Goal: Transaction & Acquisition: Subscribe to service/newsletter

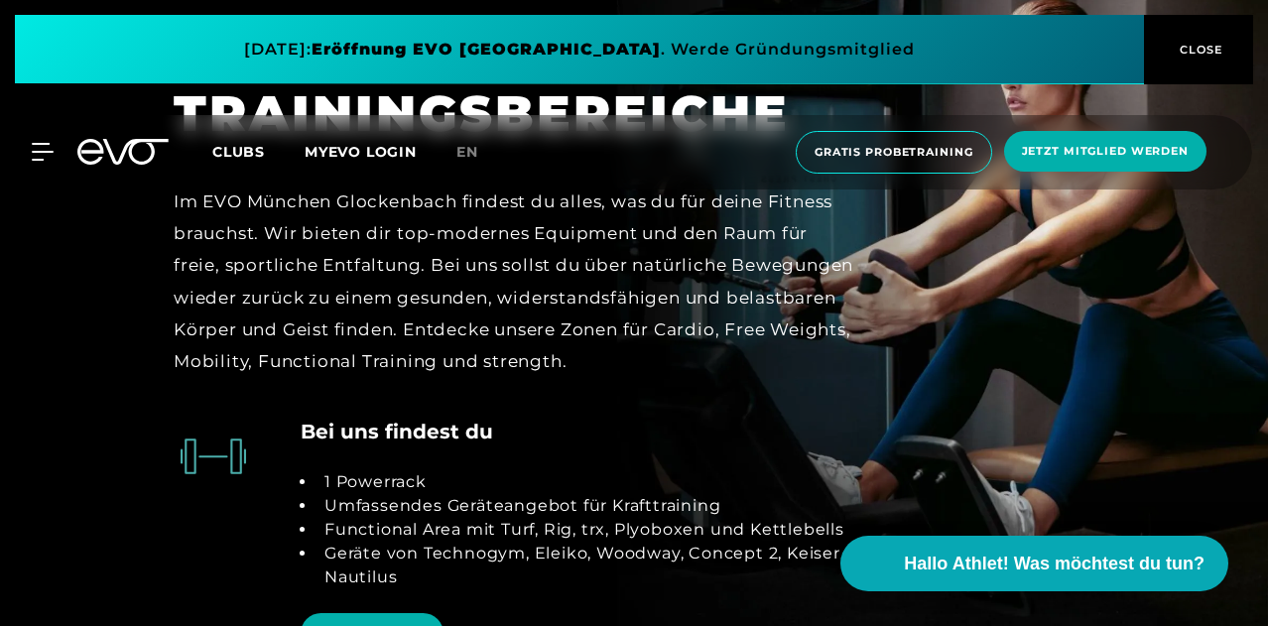
scroll to position [4132, 0]
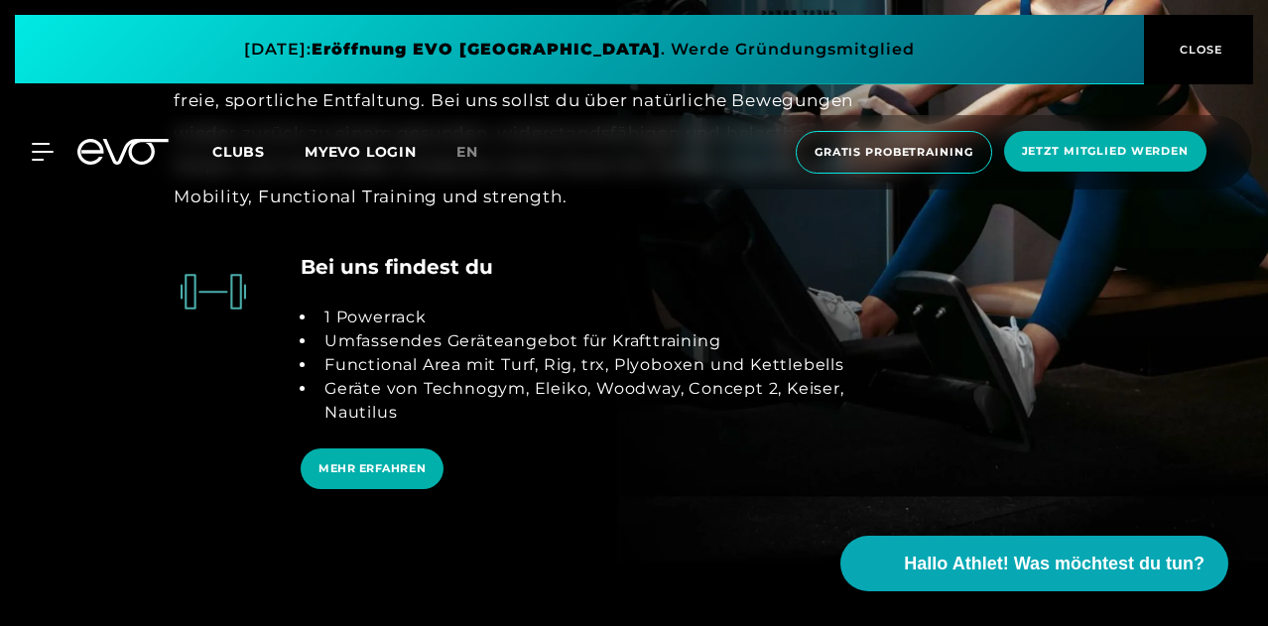
click at [338, 52] on span at bounding box center [579, 49] width 1129 height 69
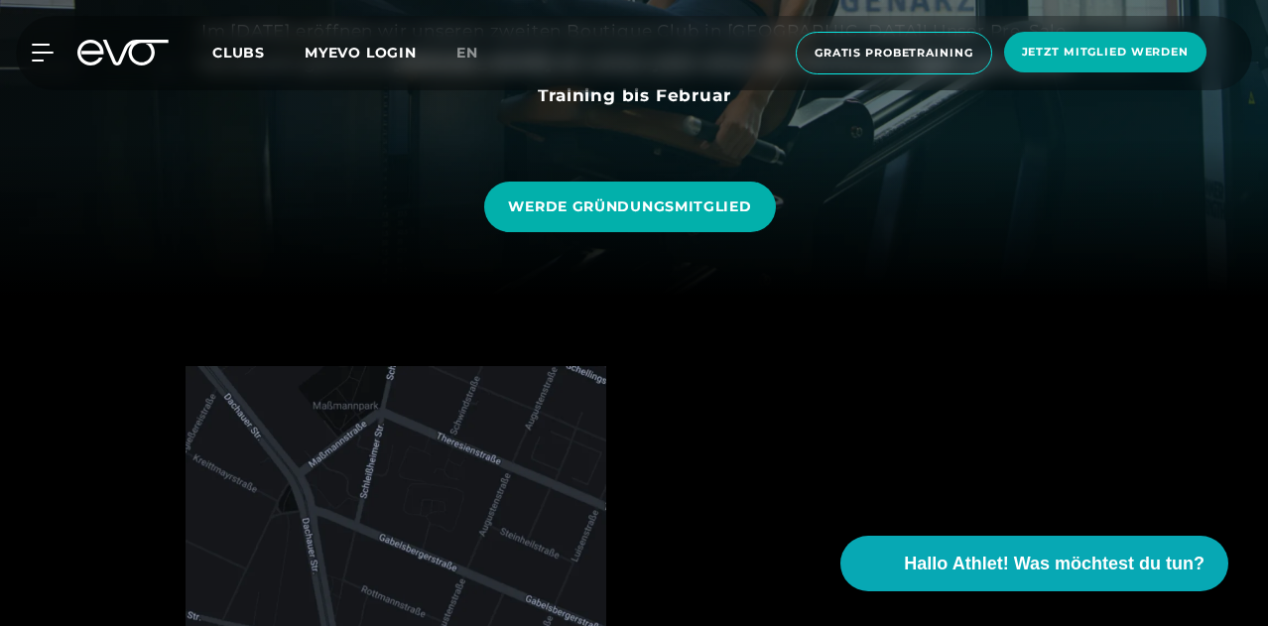
scroll to position [330, 0]
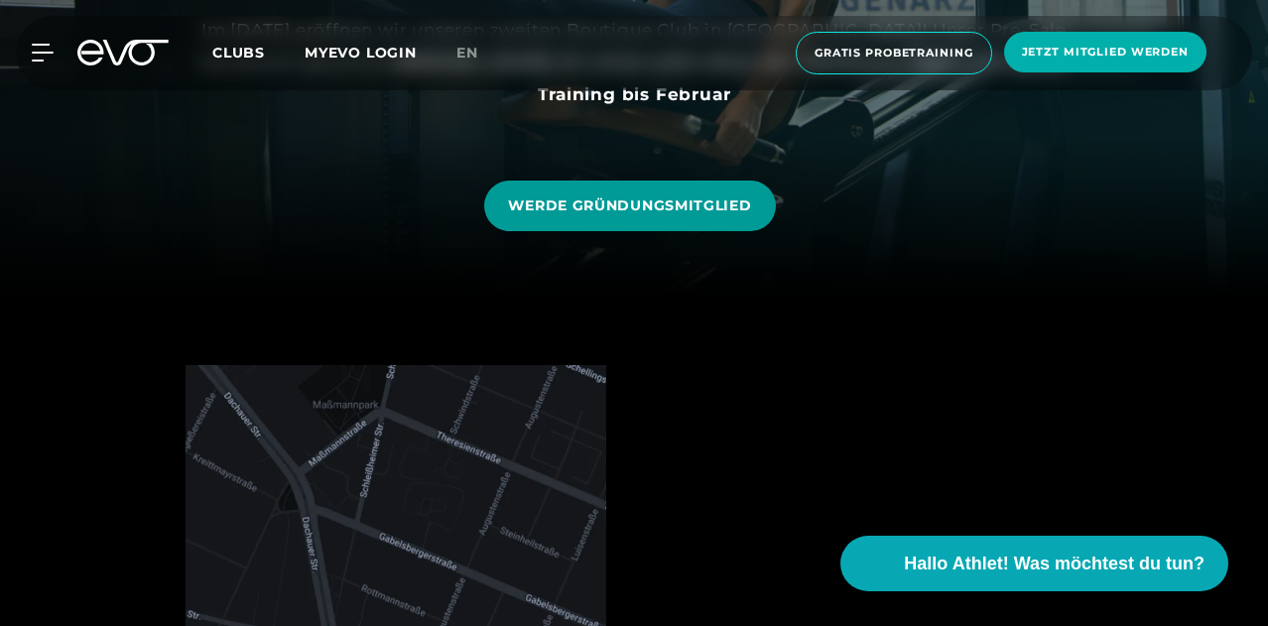
click at [571, 201] on span "WERDE GRÜNDUNGSMITGLIED" at bounding box center [629, 205] width 243 height 21
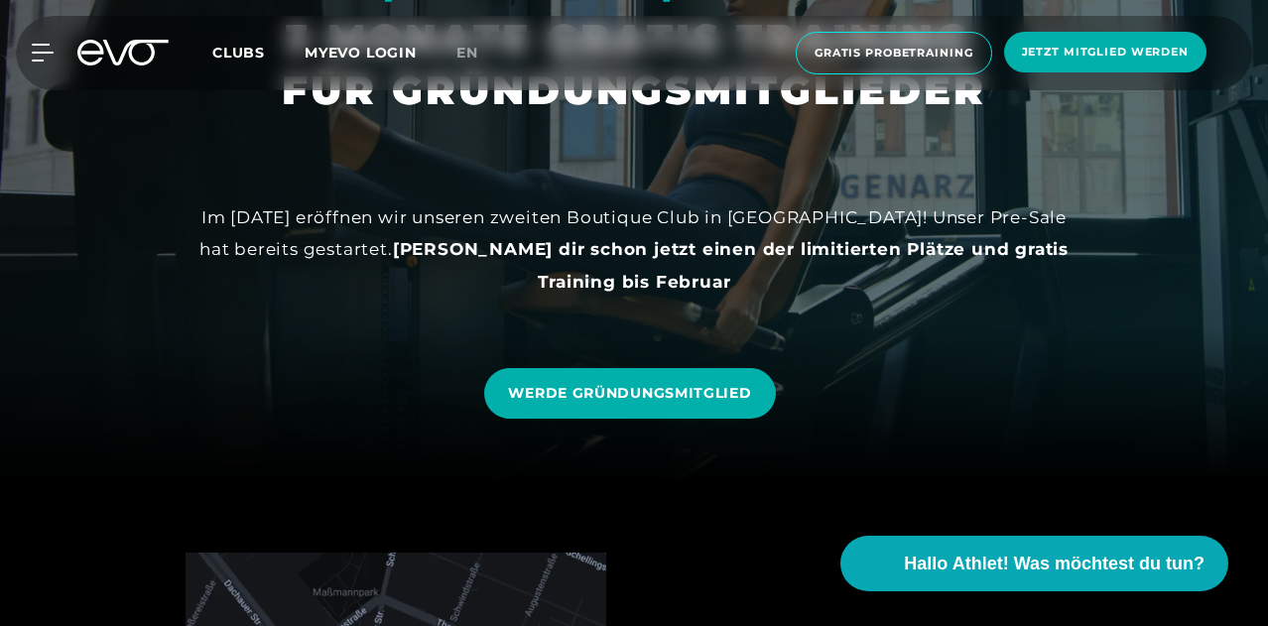
scroll to position [0, 0]
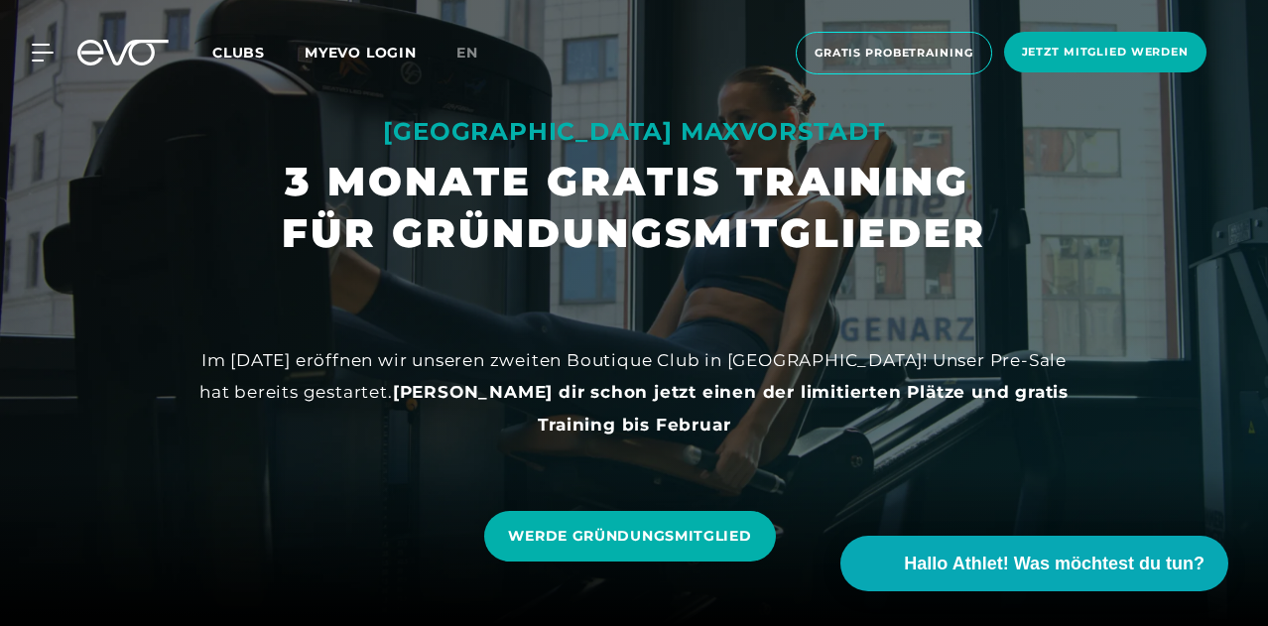
click at [265, 51] on span "Clubs" at bounding box center [238, 53] width 53 height 18
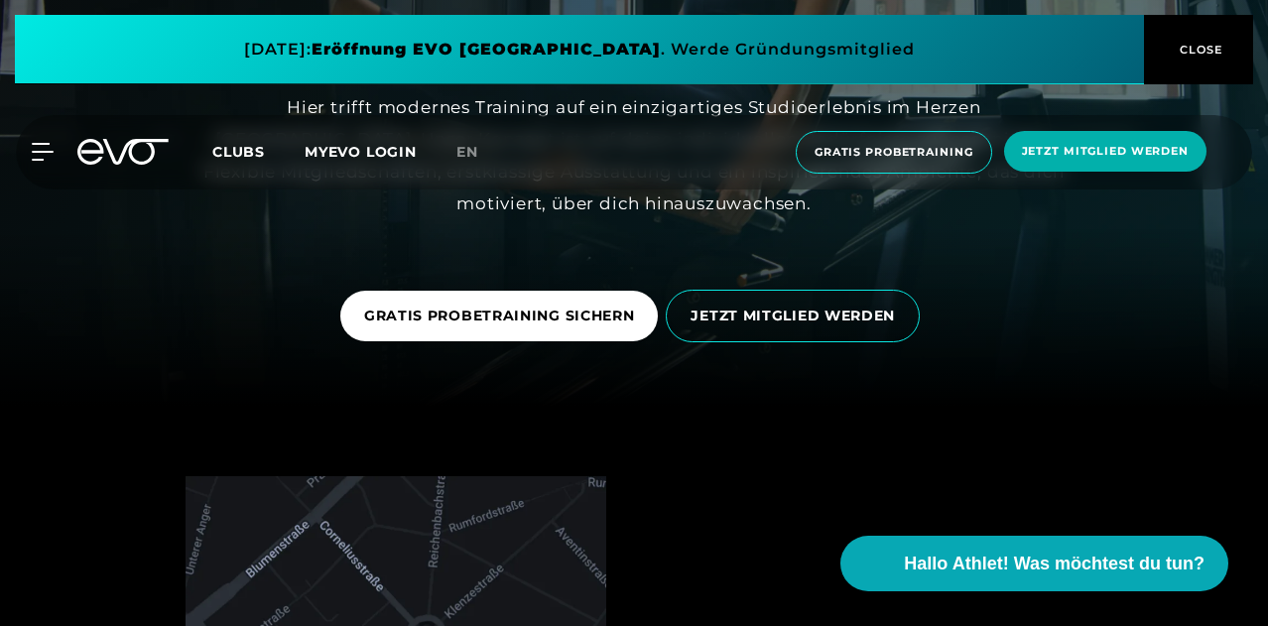
scroll to position [330, 0]
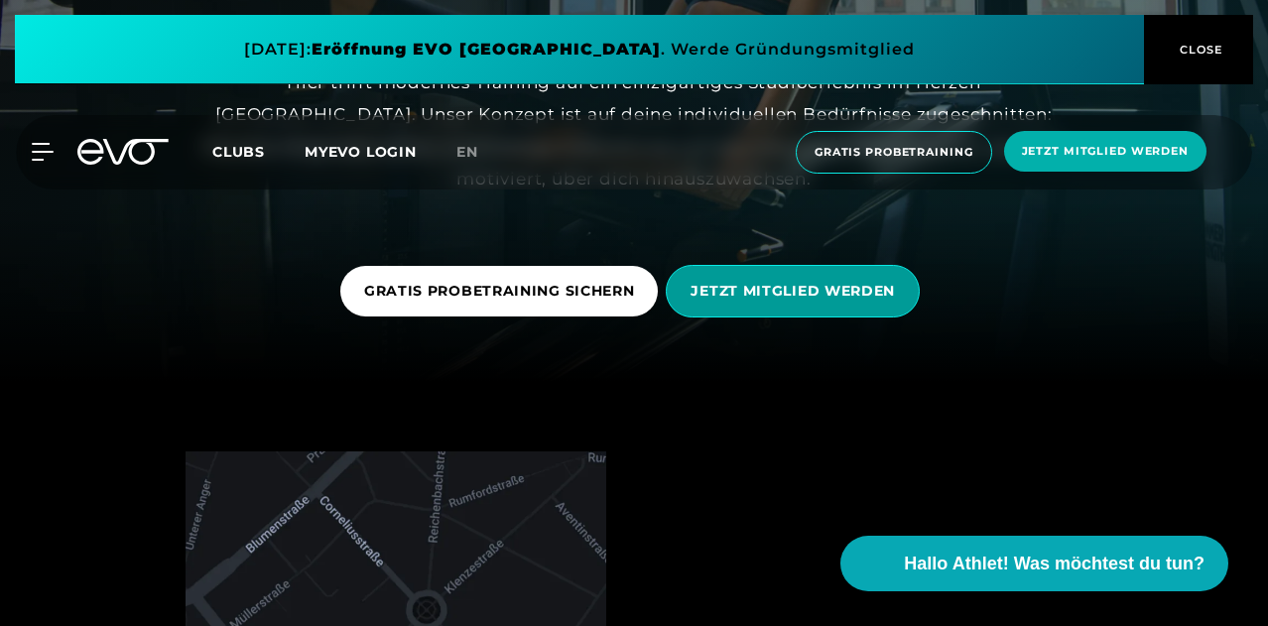
click at [728, 265] on span "JETZT MITGLIED WERDEN" at bounding box center [793, 291] width 254 height 53
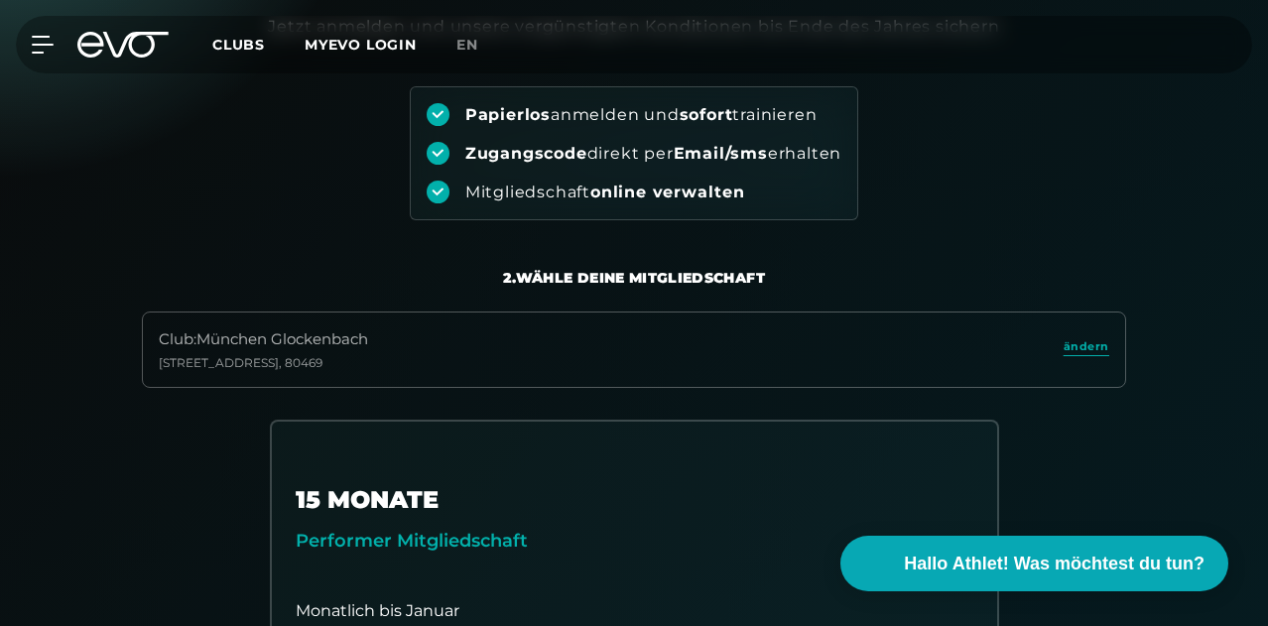
scroll to position [330, 0]
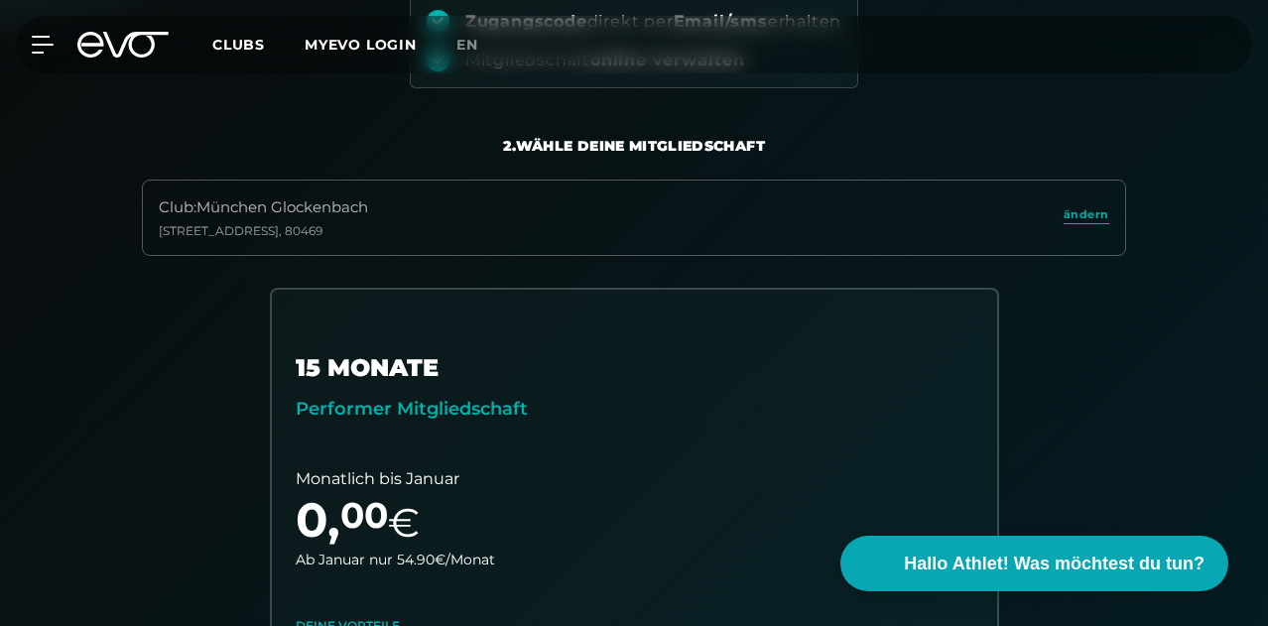
click at [357, 219] on div "Club : München Glockenbach" at bounding box center [263, 207] width 209 height 23
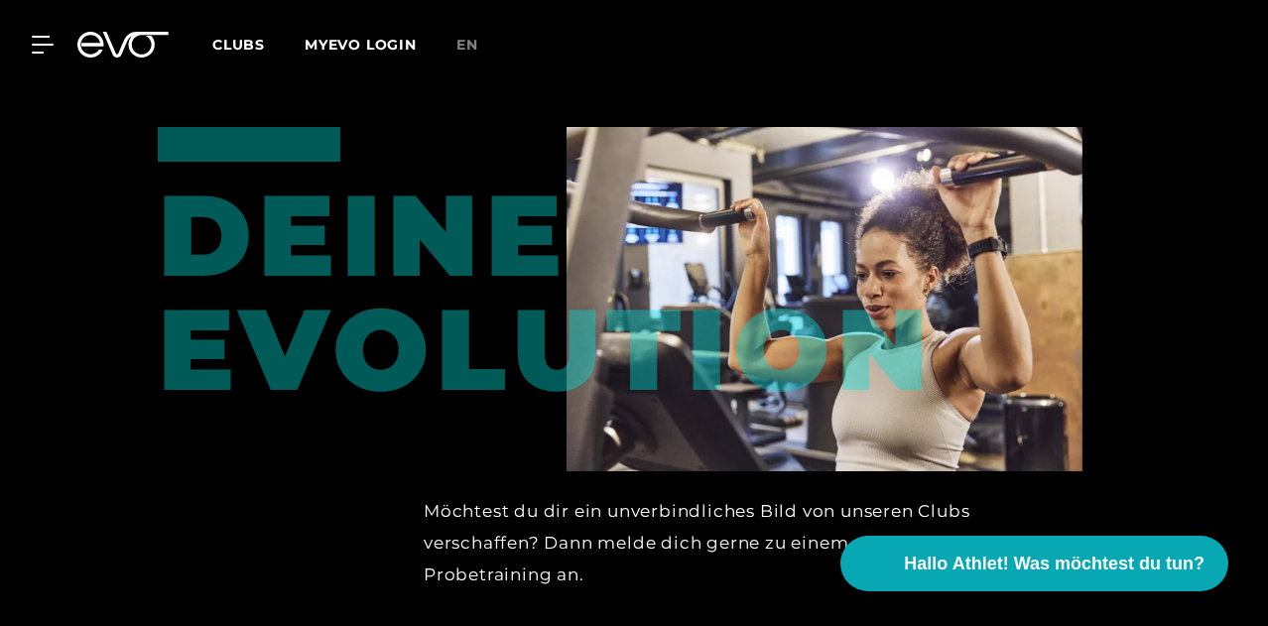
scroll to position [3140, 0]
